Goal: Task Accomplishment & Management: Use online tool/utility

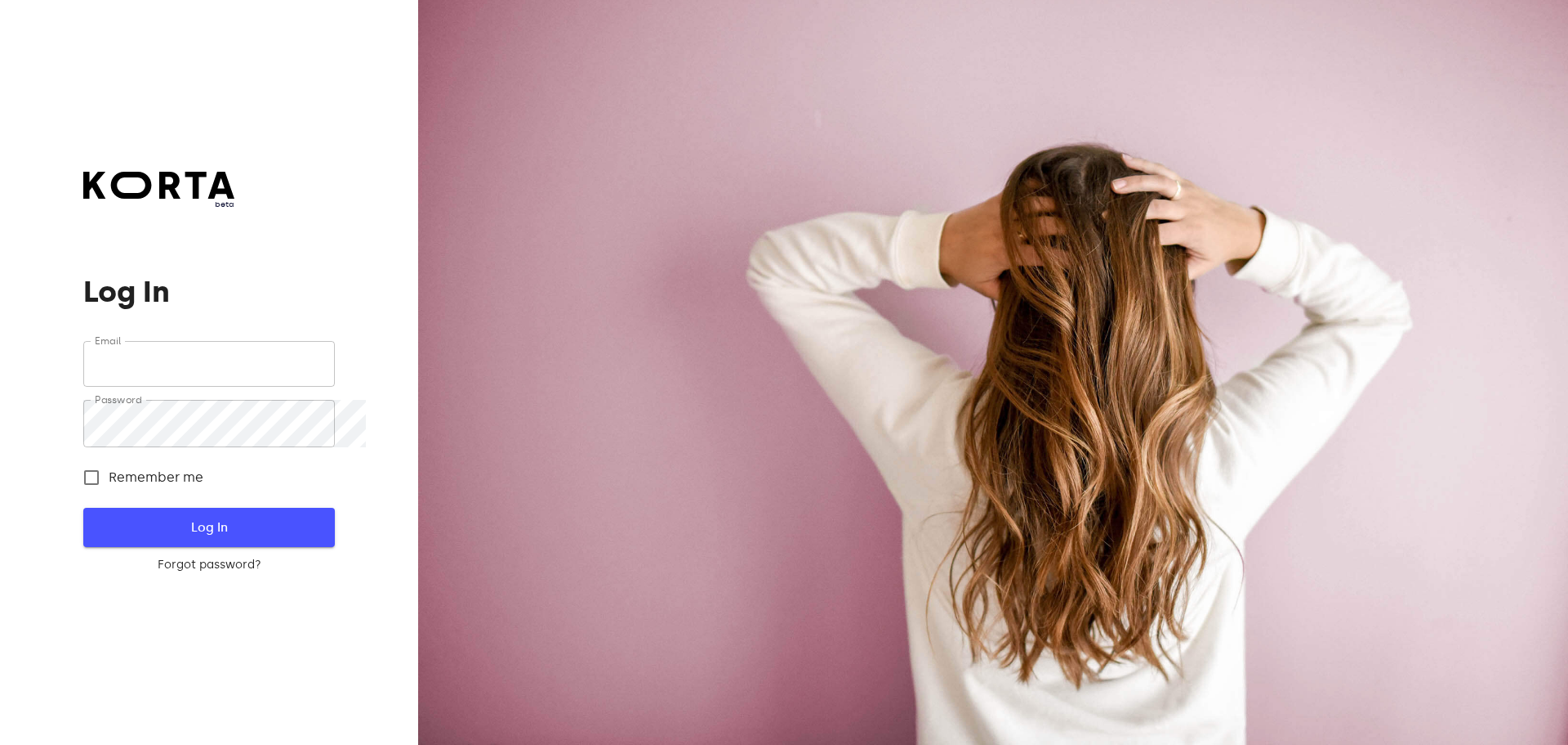
type input "[EMAIL_ADDRESS][DOMAIN_NAME]"
drag, startPoint x: 210, startPoint y: 530, endPoint x: 204, endPoint y: 545, distance: 16.2
click at [210, 530] on span "Log In" at bounding box center [209, 527] width 199 height 21
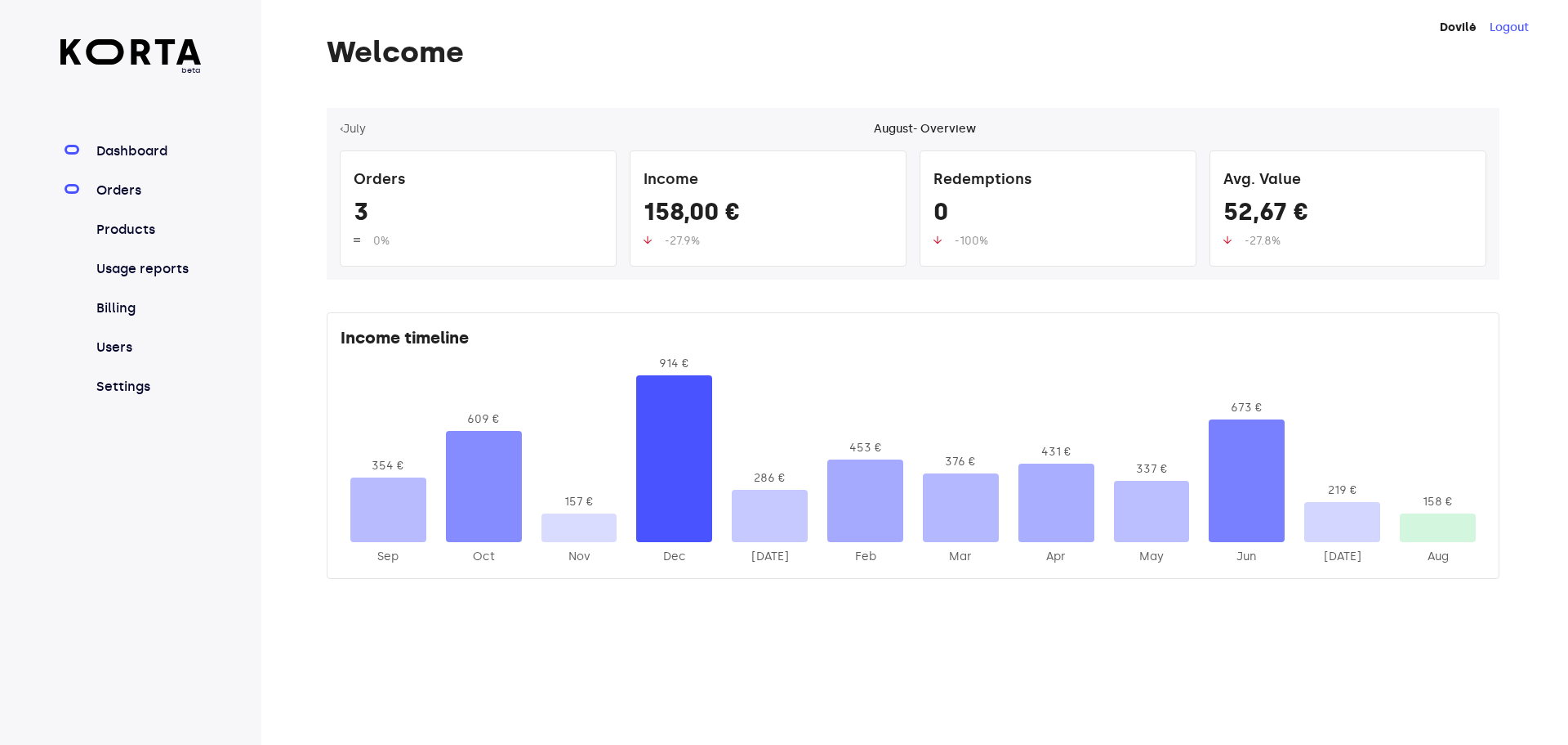
click at [141, 201] on link "Orders" at bounding box center [147, 191] width 108 height 20
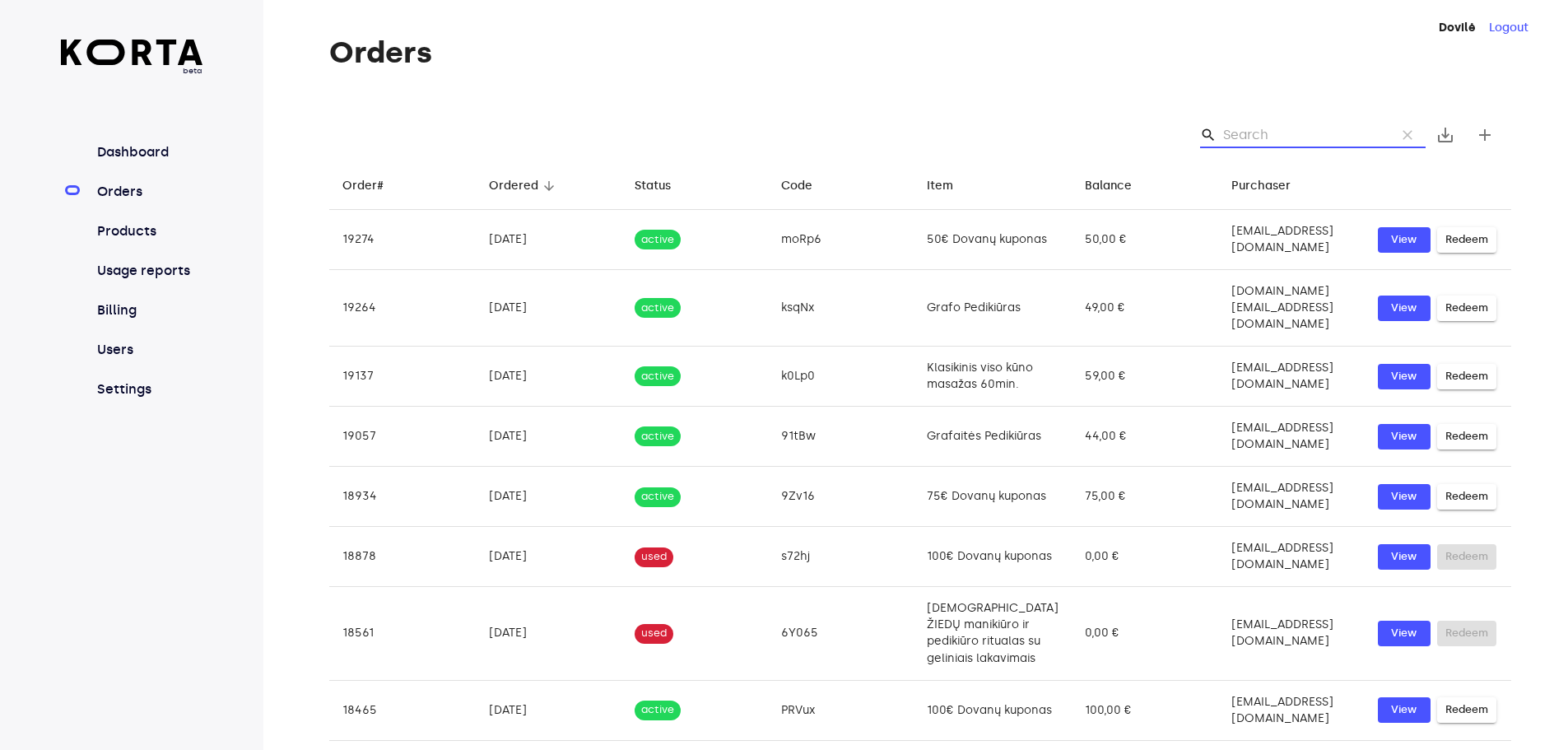
click at [1377, 144] on input "Search" at bounding box center [1302, 135] width 160 height 26
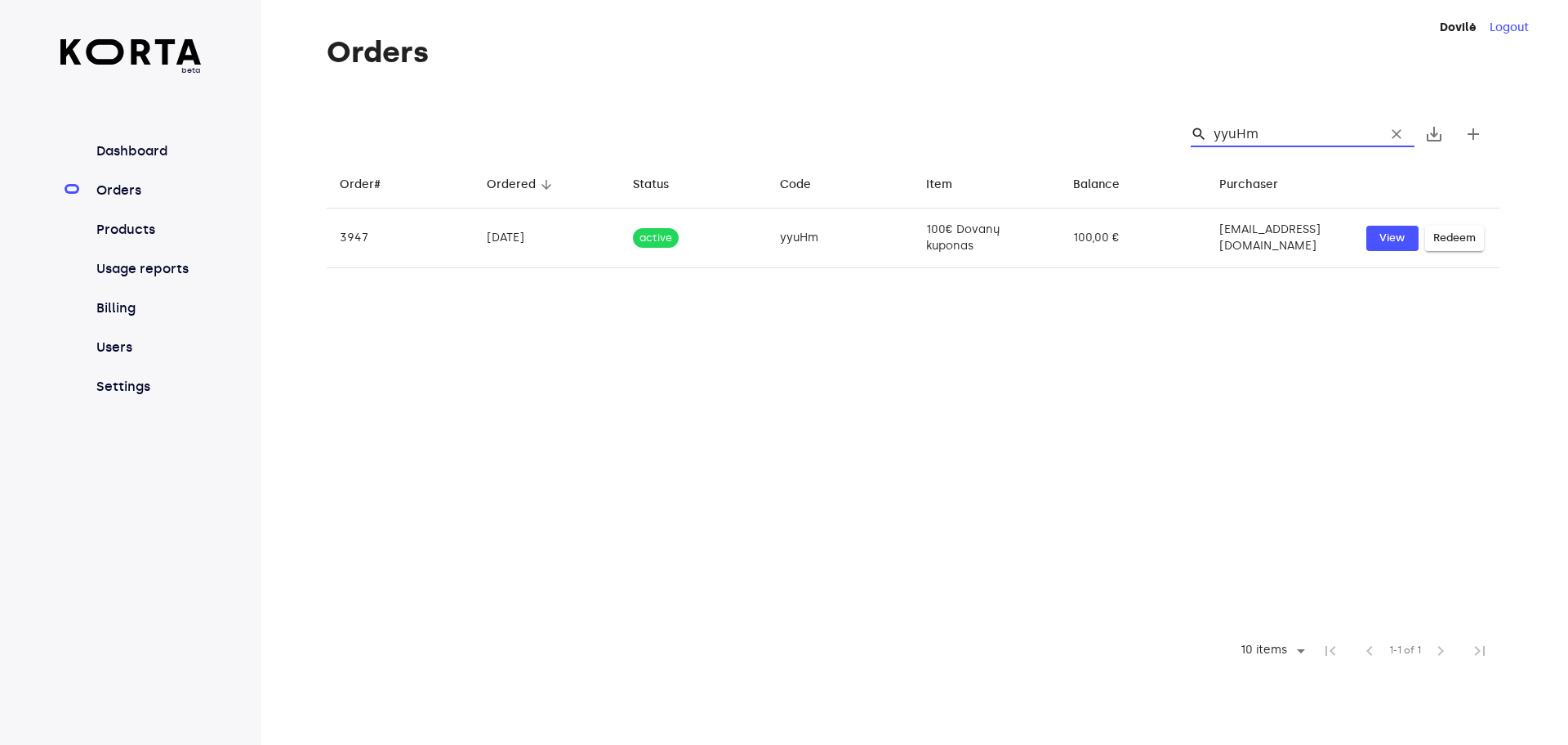
type input "yyuHm"
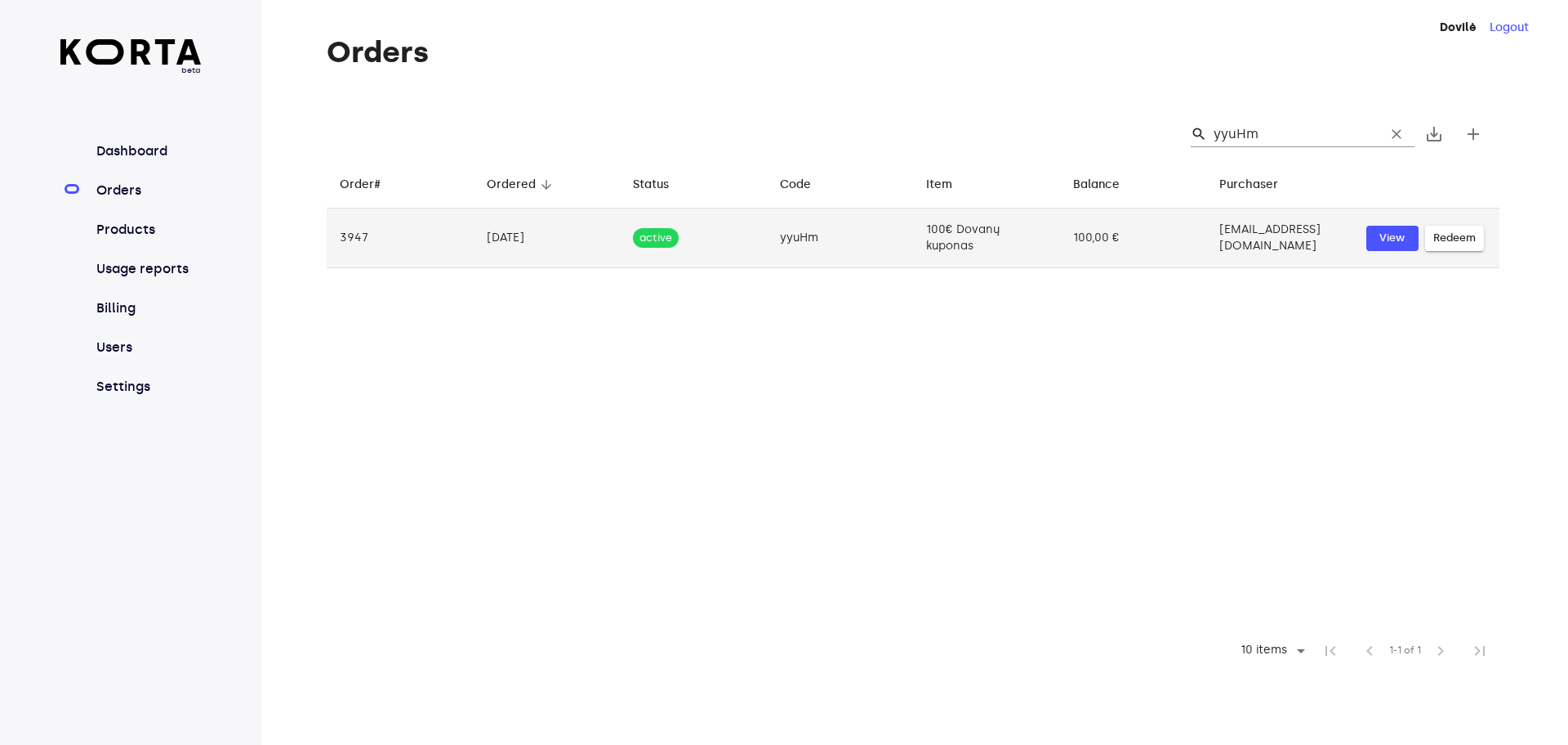
click at [1472, 248] on span "Redeem" at bounding box center [1455, 238] width 43 height 19
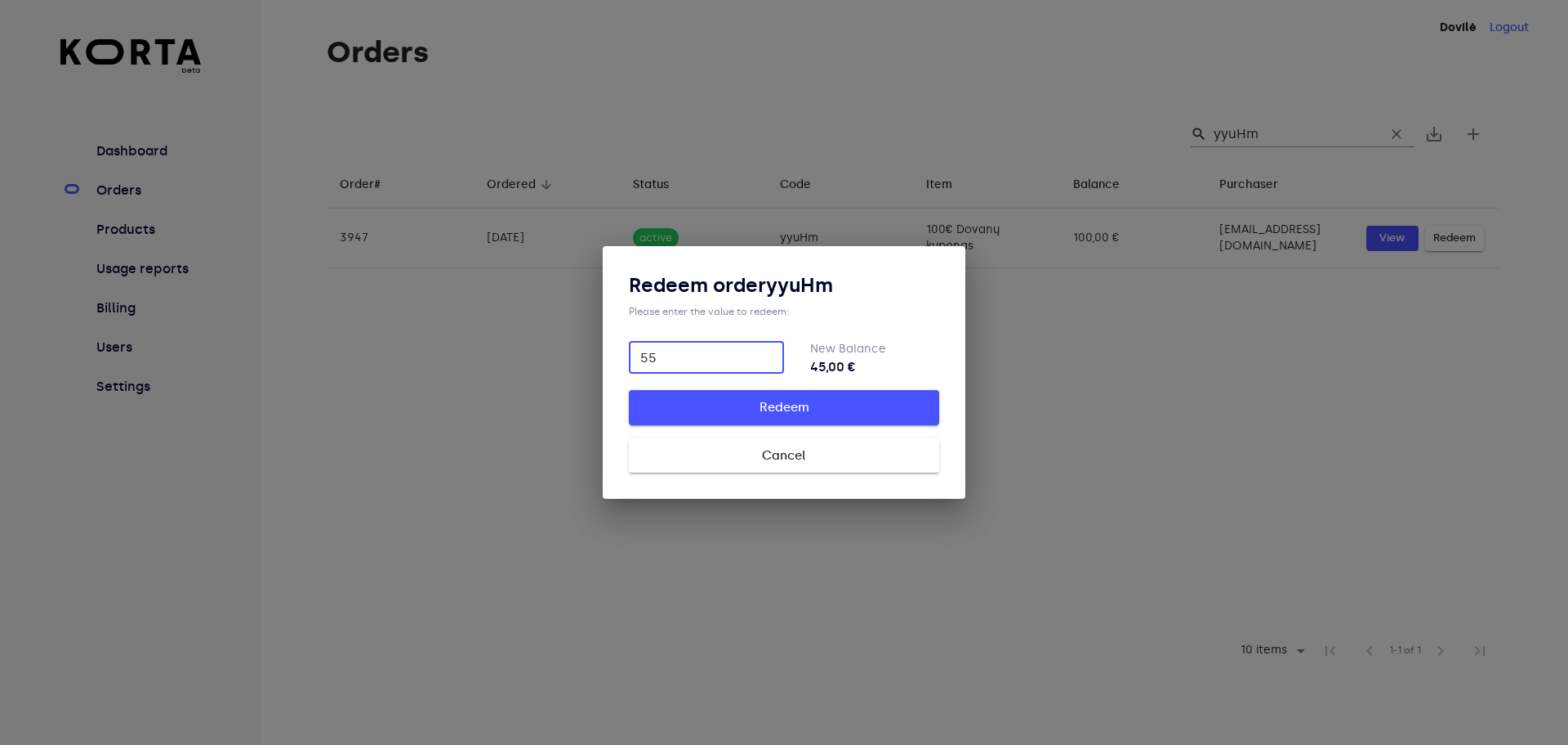
type input "55"
click at [772, 410] on span "Redeem" at bounding box center [784, 407] width 258 height 21
